Goal: Task Accomplishment & Management: Manage account settings

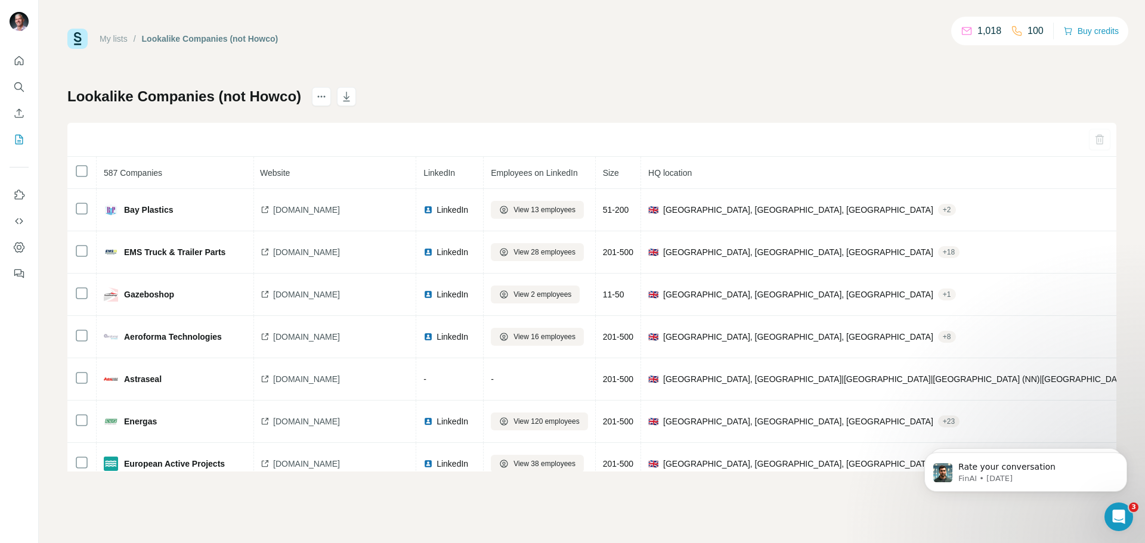
click at [824, 497] on div "My lists / Lookalike Companies (not Howco) 1,018 100 Buy credits Lookalike Comp…" at bounding box center [592, 271] width 1106 height 543
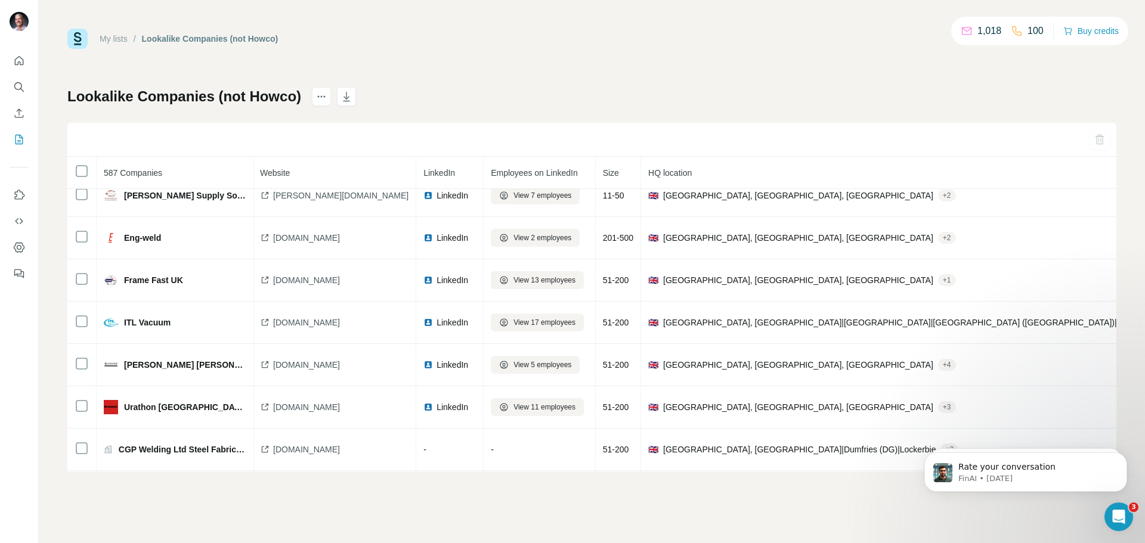
scroll to position [570, 1]
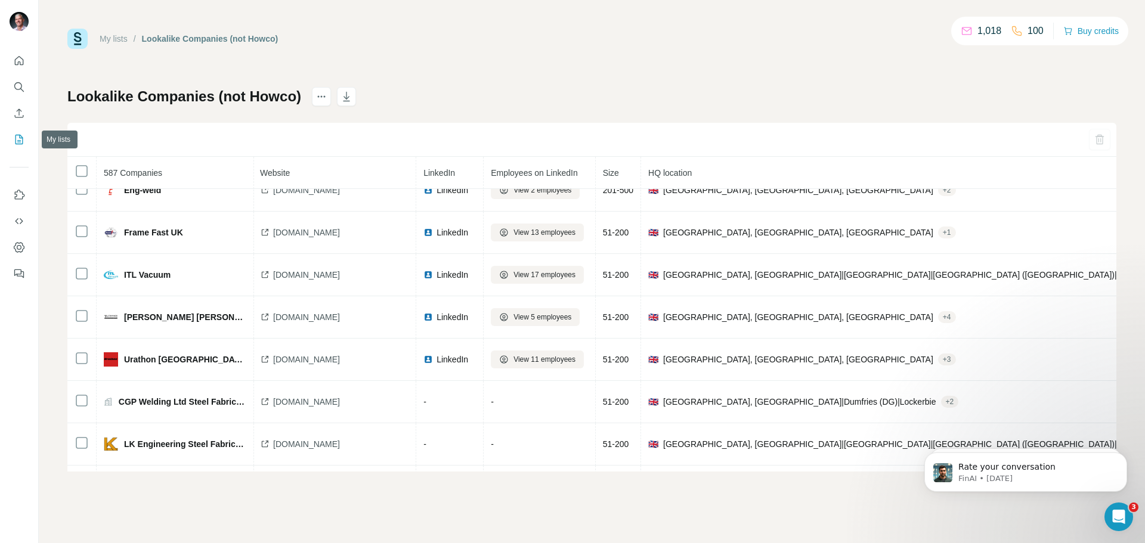
click at [18, 134] on icon "My lists" at bounding box center [19, 140] width 12 height 12
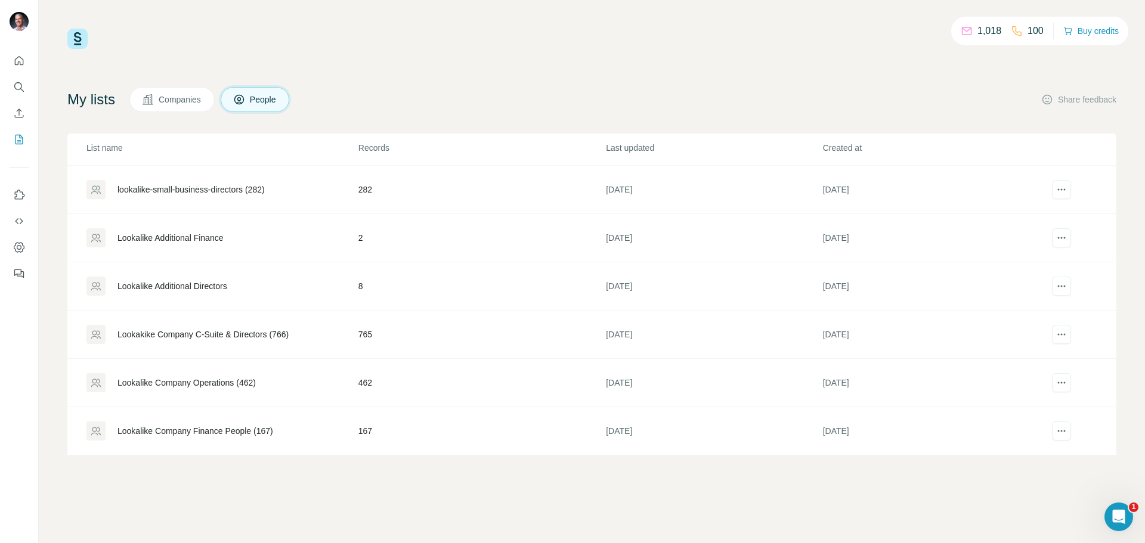
scroll to position [94, 0]
click at [246, 336] on div "Lookakike Company C-Suite & Directors (766)" at bounding box center [203, 334] width 171 height 12
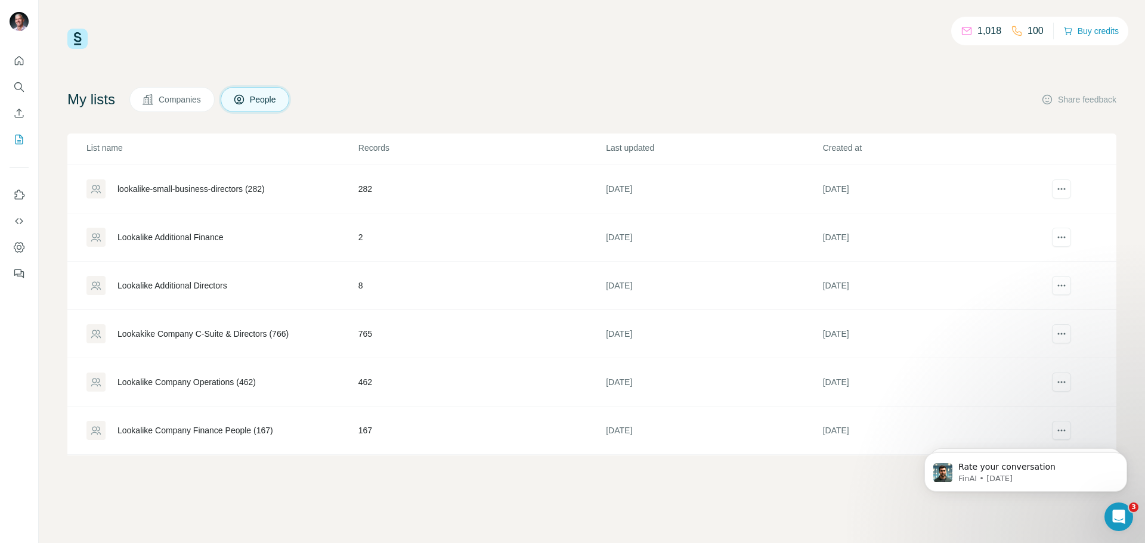
scroll to position [0, 0]
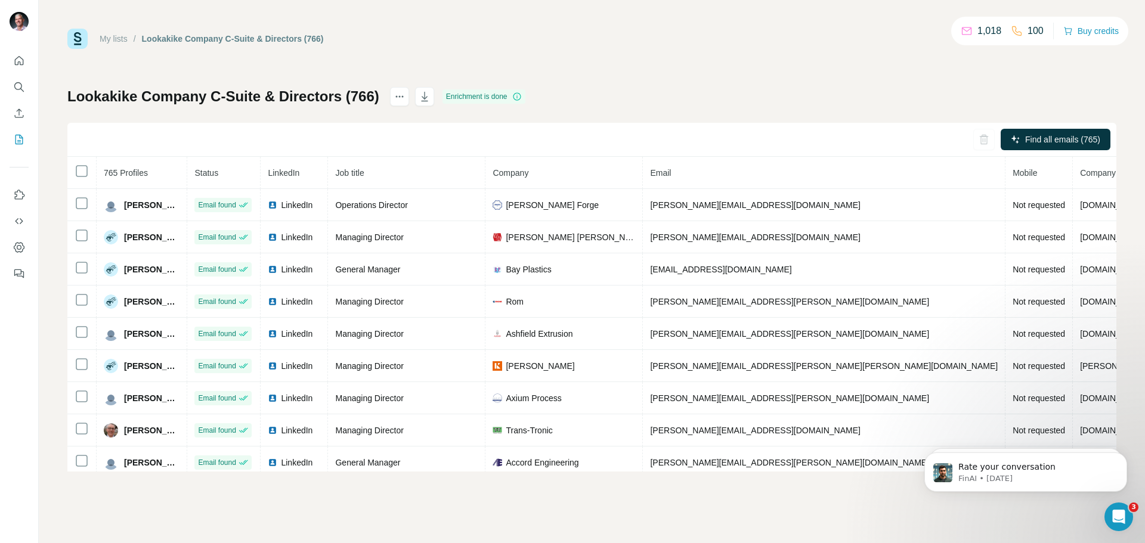
drag, startPoint x: 682, startPoint y: 466, endPoint x: 1132, endPoint y: 322, distance: 472.2
click at [1132, 322] on div "My lists / Lookakike Company C-Suite & Directors (766) 1,018 100 Buy credits Lo…" at bounding box center [592, 271] width 1106 height 543
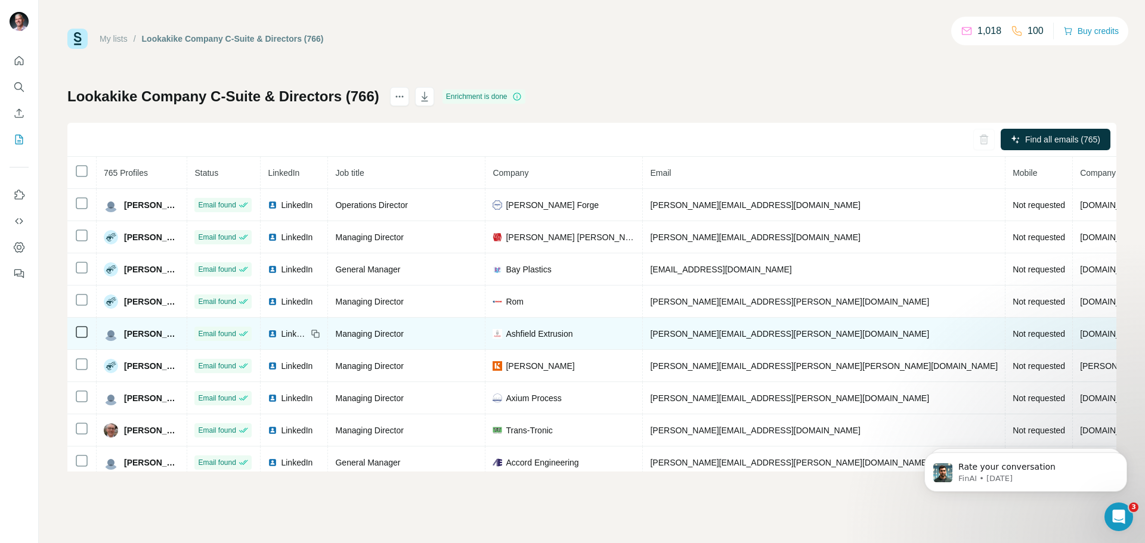
scroll to position [0, 32]
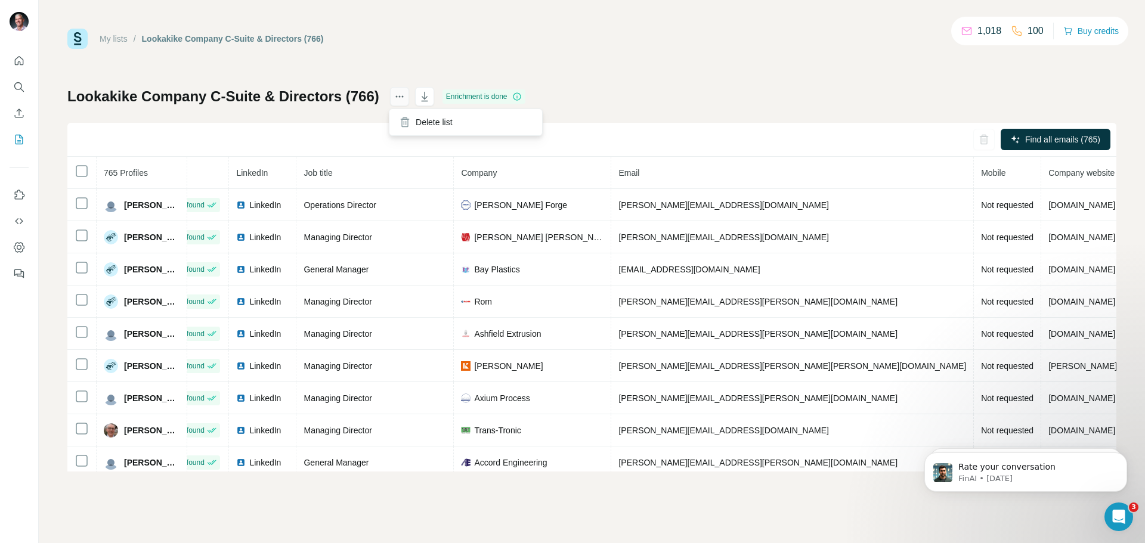
click at [390, 98] on button "actions" at bounding box center [399, 96] width 19 height 19
click at [394, 98] on icon "actions" at bounding box center [400, 97] width 12 height 12
click at [718, 52] on div "My lists / Lookakike Company C-Suite & Directors (766) 1,018 100 Buy credits Lo…" at bounding box center [591, 250] width 1049 height 443
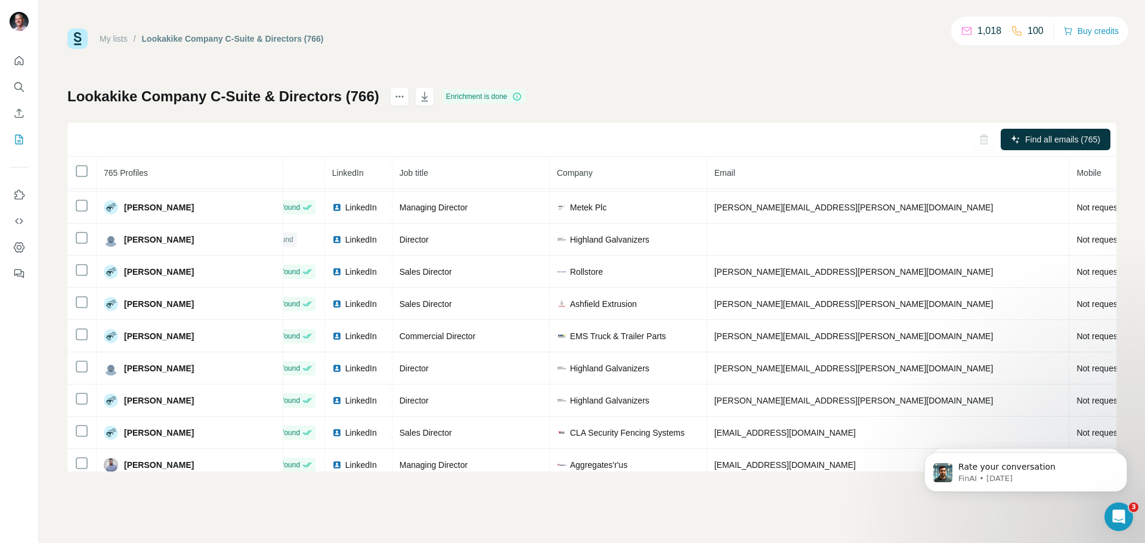
scroll to position [932, 32]
click at [984, 139] on icon "button" at bounding box center [984, 140] width 3 height 4
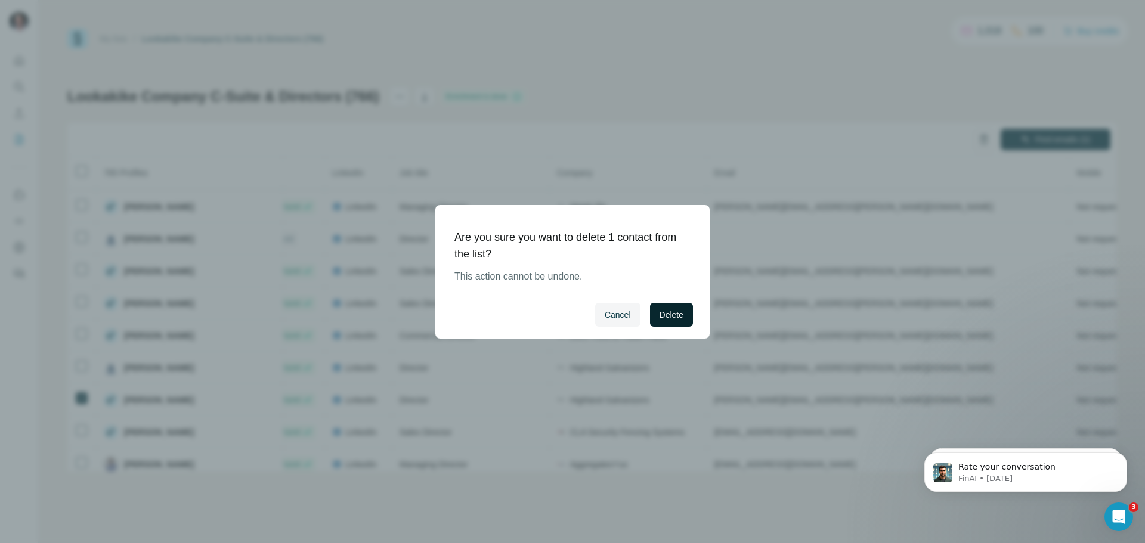
click at [666, 320] on span "Delete" at bounding box center [672, 315] width 24 height 12
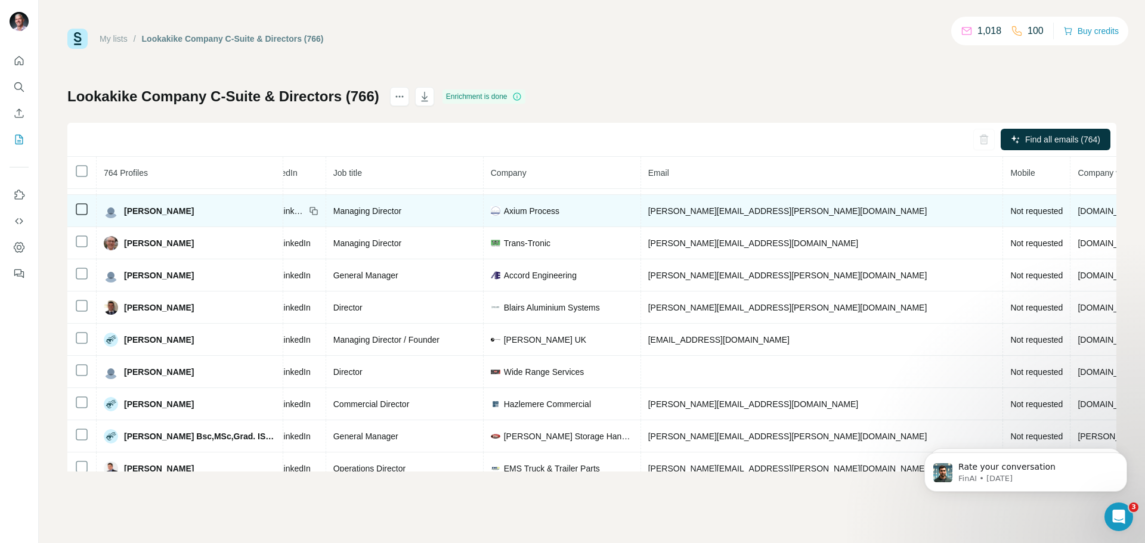
scroll to position [187, 0]
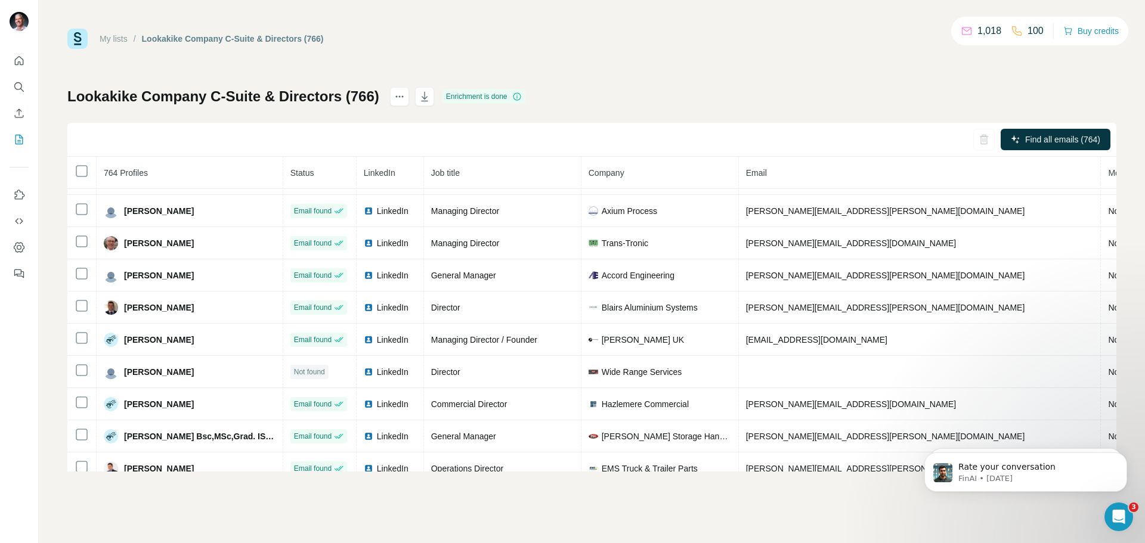
click at [115, 40] on link "My lists" at bounding box center [114, 39] width 28 height 10
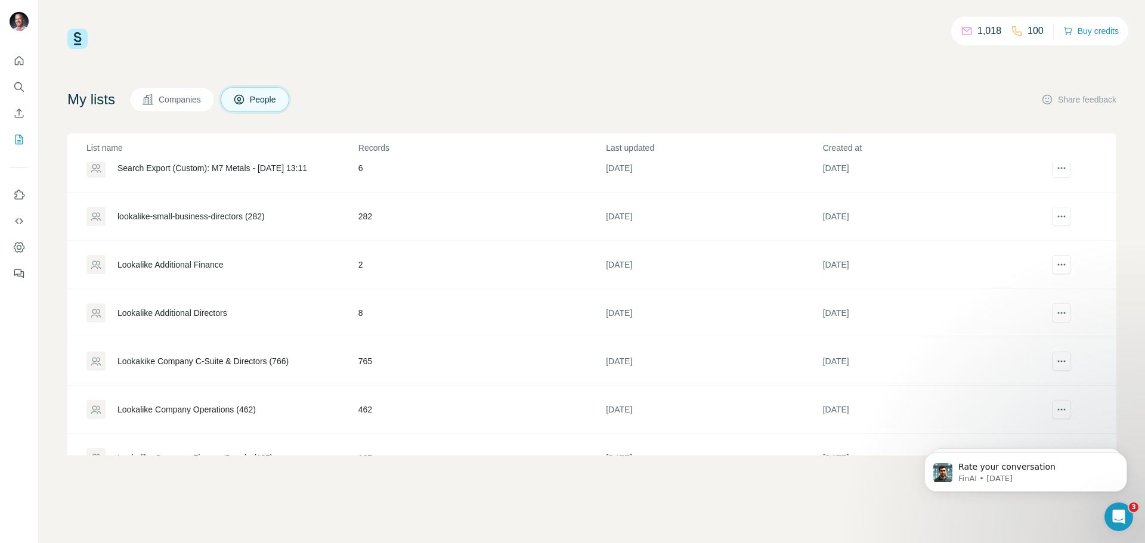
scroll to position [67, 0]
click at [186, 101] on span "Companies" at bounding box center [181, 100] width 44 height 12
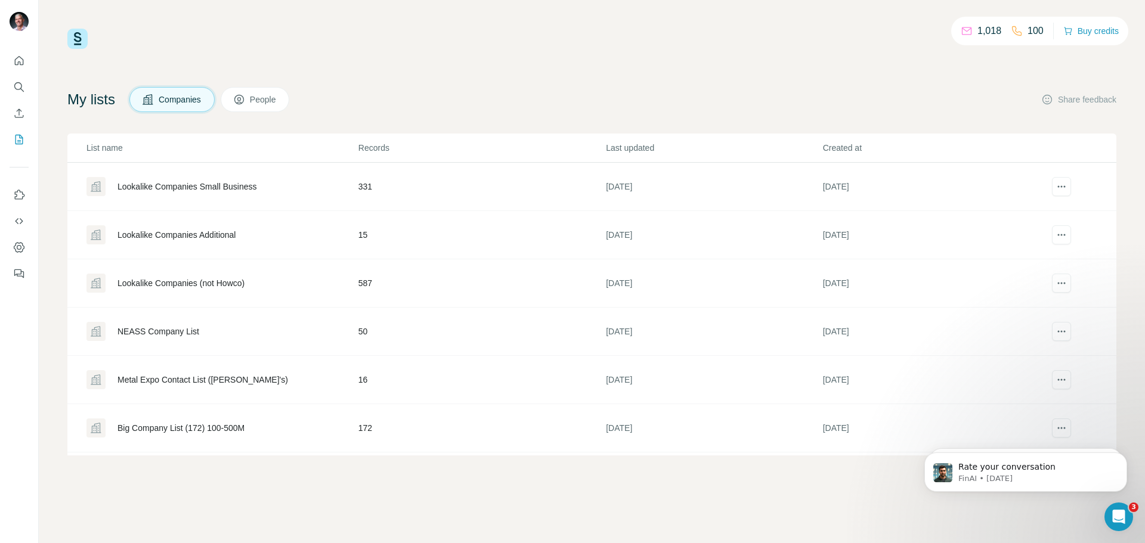
click at [183, 282] on div "Lookalike Companies (not Howco)" at bounding box center [181, 283] width 127 height 12
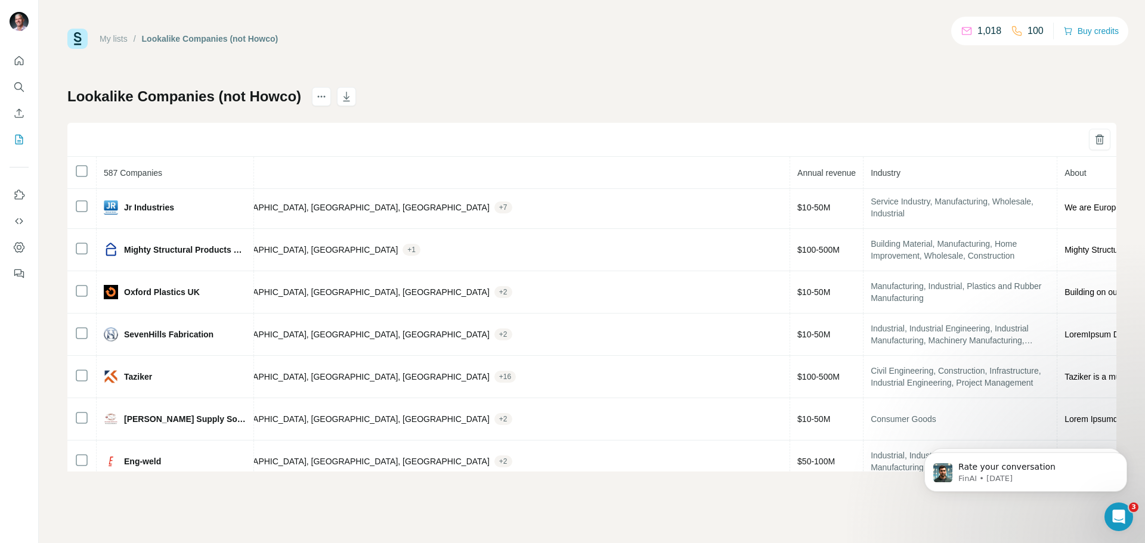
scroll to position [361, 445]
